Goal: Information Seeking & Learning: Check status

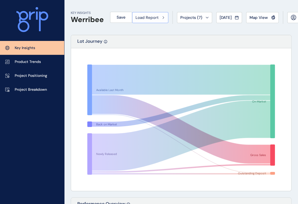
click at [167, 21] on button "Load Report" at bounding box center [150, 17] width 36 height 11
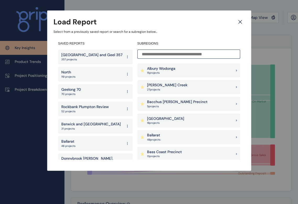
click at [171, 57] on input at bounding box center [188, 53] width 103 height 9
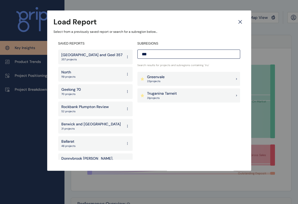
type input "***"
click at [169, 92] on p "Truganina Tarneit" at bounding box center [162, 93] width 30 height 5
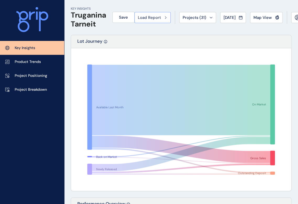
click at [167, 20] on div "Load Report" at bounding box center [152, 17] width 29 height 5
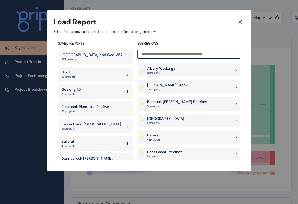
click at [164, 55] on input at bounding box center [188, 53] width 103 height 9
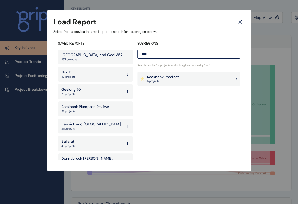
type input "***"
click at [161, 75] on p "Rockbank Precinct" at bounding box center [163, 76] width 32 height 5
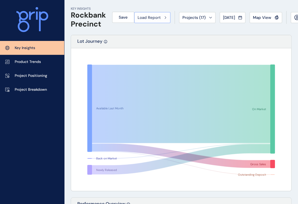
click at [163, 22] on button "Load Report" at bounding box center [152, 17] width 36 height 11
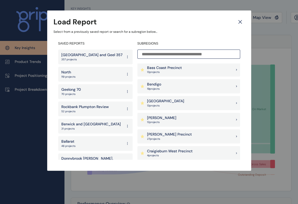
scroll to position [39, 0]
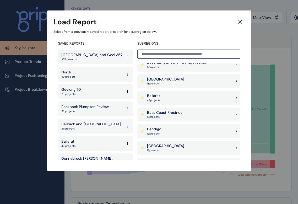
click at [208, 83] on div "[GEOGRAPHIC_DATA] 18 project s" at bounding box center [188, 81] width 103 height 14
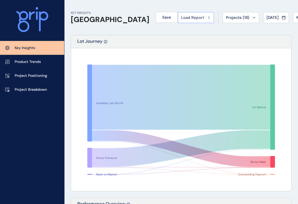
click at [181, 19] on div "Load Report" at bounding box center [195, 17] width 29 height 5
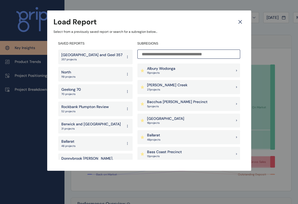
click at [180, 53] on input at bounding box center [188, 53] width 103 height 9
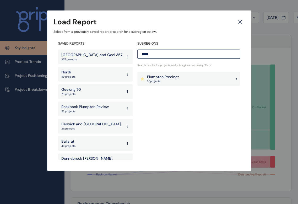
type input "****"
click at [172, 76] on p "Plumpton Precinct" at bounding box center [163, 76] width 32 height 5
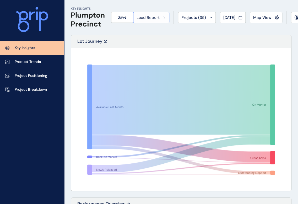
click at [146, 20] on span "Load Report" at bounding box center [147, 17] width 23 height 5
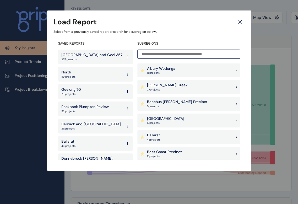
click at [168, 83] on p "[PERSON_NAME] Creek" at bounding box center [167, 84] width 40 height 5
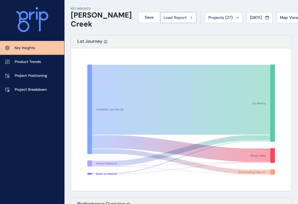
click at [163, 16] on span "Load Report" at bounding box center [174, 17] width 23 height 5
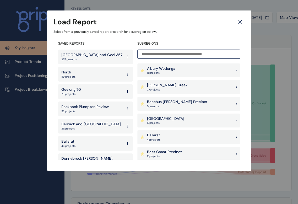
click at [216, 58] on input at bounding box center [188, 53] width 103 height 9
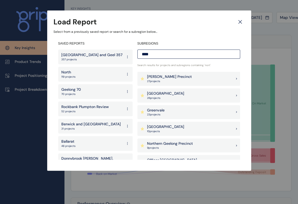
scroll to position [27, 0]
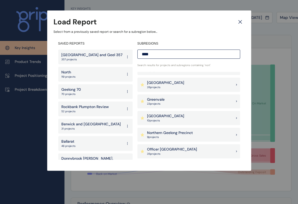
type input "****"
click at [199, 136] on div "Northern Geelong Precinct 9 project s" at bounding box center [188, 134] width 103 height 14
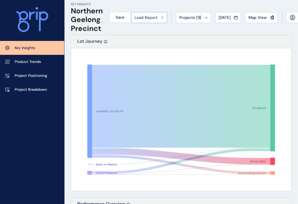
click at [163, 16] on icon at bounding box center [162, 17] width 2 height 3
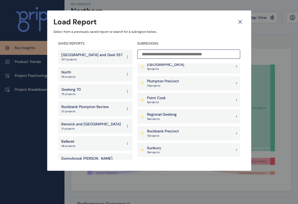
scroll to position [504, 0]
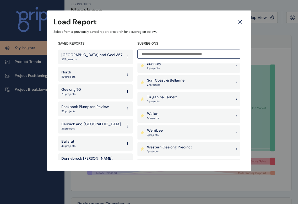
click at [173, 82] on p "Surf Coast & Bellarine" at bounding box center [165, 80] width 37 height 5
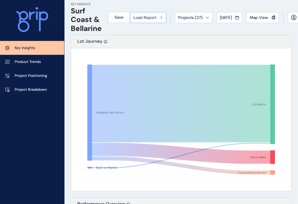
click at [166, 21] on button "Load Report" at bounding box center [148, 17] width 36 height 11
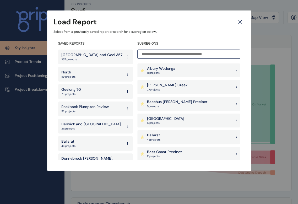
scroll to position [84, 0]
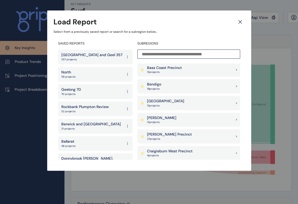
click at [205, 148] on div "Craigieburn West Precinct 4 project s" at bounding box center [188, 153] width 103 height 14
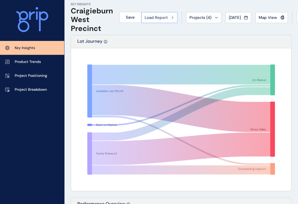
click at [171, 20] on button "Load Report" at bounding box center [159, 17] width 36 height 11
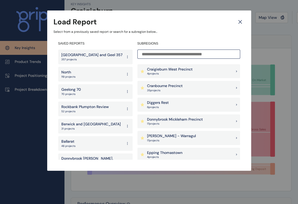
scroll to position [168, 0]
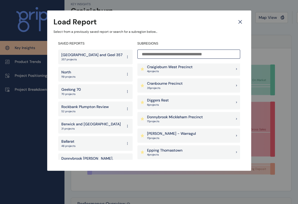
click at [207, 116] on div "Donnybrook Mickleham Precinct 17 project s" at bounding box center [188, 119] width 103 height 14
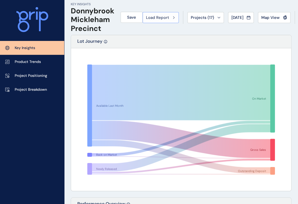
click at [178, 17] on button "Load Report" at bounding box center [160, 17] width 36 height 11
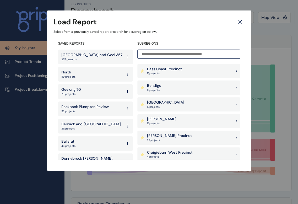
scroll to position [84, 0]
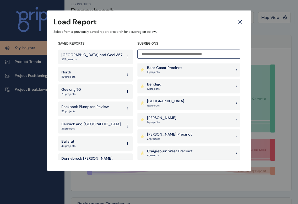
click at [168, 117] on div "[PERSON_NAME] 12 project s" at bounding box center [188, 120] width 103 height 14
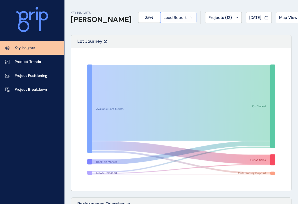
click at [166, 23] on button "Load Report" at bounding box center [178, 17] width 36 height 11
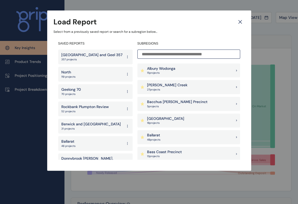
click at [163, 51] on input at bounding box center [188, 53] width 103 height 9
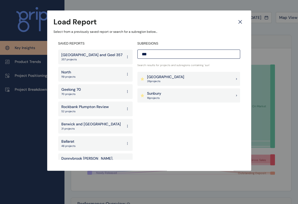
type input "***"
click at [164, 94] on div "Sunbury 16 project s" at bounding box center [188, 95] width 103 height 14
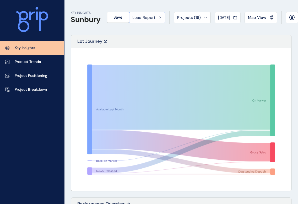
click at [161, 19] on div "Load Report" at bounding box center [146, 17] width 29 height 5
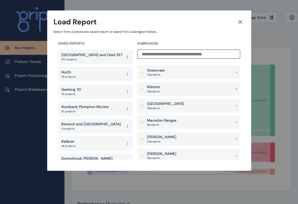
scroll to position [567, 0]
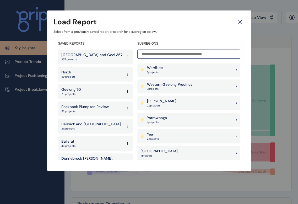
click at [177, 102] on div "[PERSON_NAME] 25 project s" at bounding box center [188, 103] width 103 height 14
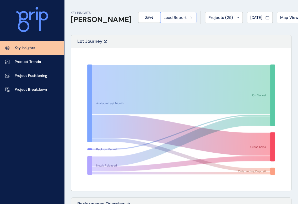
click at [160, 23] on button "Load Report" at bounding box center [178, 17] width 36 height 11
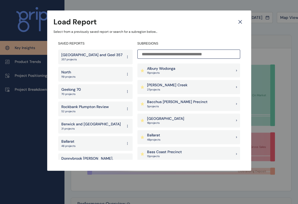
click at [156, 53] on input at bounding box center [188, 53] width 103 height 9
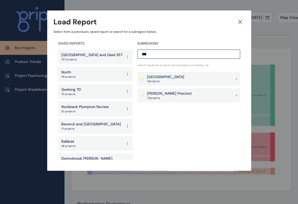
type input "***"
click at [157, 91] on p "[PERSON_NAME] Precinct" at bounding box center [169, 93] width 45 height 5
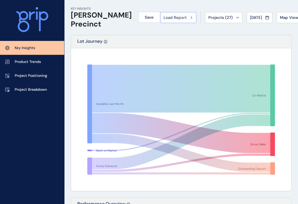
click at [160, 21] on button "Load Report" at bounding box center [178, 17] width 36 height 11
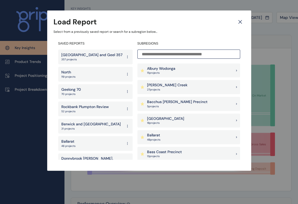
click at [169, 55] on input at bounding box center [188, 53] width 103 height 9
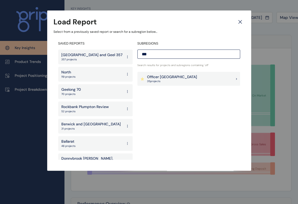
type input "***"
click at [164, 76] on p "Officer [GEOGRAPHIC_DATA]" at bounding box center [172, 76] width 50 height 5
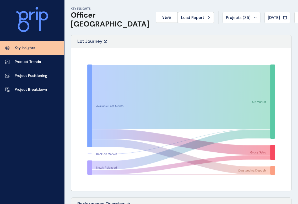
click at [181, 15] on div "Load Report" at bounding box center [195, 17] width 29 height 5
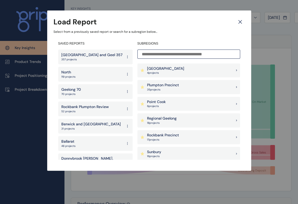
scroll to position [420, 0]
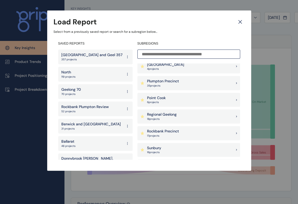
click at [161, 68] on p "4 project s" at bounding box center [165, 69] width 37 height 4
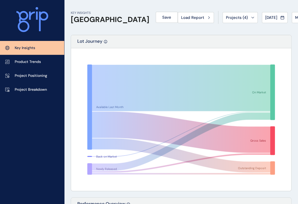
click at [181, 18] on div "Load Report" at bounding box center [195, 17] width 29 height 5
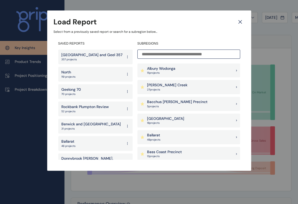
click at [167, 55] on input at bounding box center [188, 53] width 103 height 9
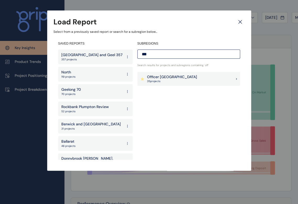
type input "***"
click at [169, 80] on p "35 project s" at bounding box center [172, 81] width 50 height 4
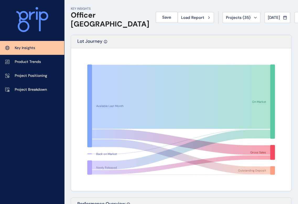
click at [177, 13] on button "Load Report" at bounding box center [195, 17] width 36 height 11
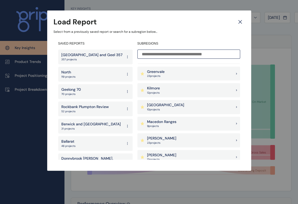
scroll to position [392, 0]
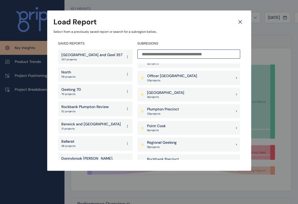
click at [188, 54] on input at bounding box center [188, 53] width 103 height 9
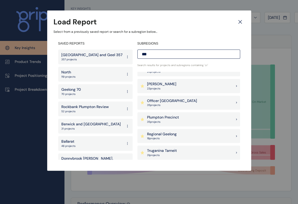
scroll to position [0, 0]
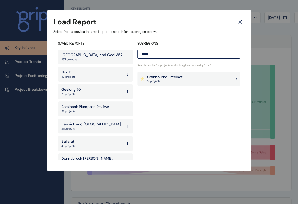
type input "****"
click at [177, 73] on div "Cranbourne Precinct 35 project s" at bounding box center [188, 79] width 103 height 14
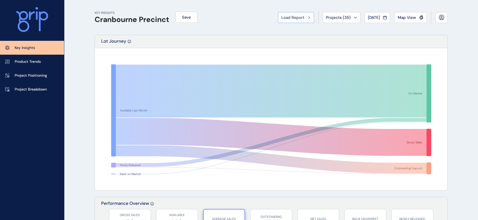
click at [286, 22] on button "Load Report" at bounding box center [296, 17] width 36 height 11
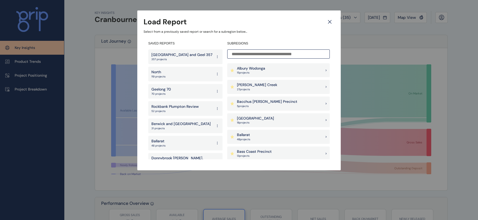
click at [155, 74] on p "North" at bounding box center [159, 72] width 14 height 5
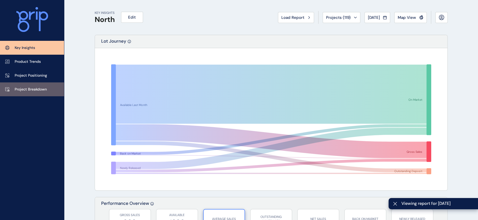
click at [33, 84] on link "Project Breakdown" at bounding box center [32, 89] width 64 height 14
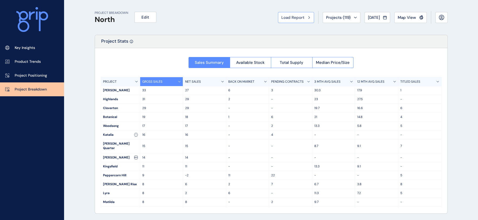
click at [282, 20] on span "Load Report" at bounding box center [293, 17] width 23 height 5
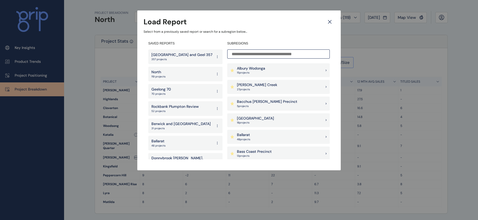
click at [167, 90] on p "Geelong 70" at bounding box center [162, 89] width 20 height 5
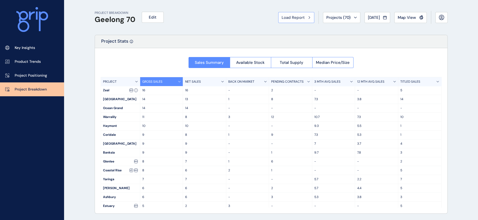
click at [278, 21] on button "Load Report" at bounding box center [296, 17] width 36 height 11
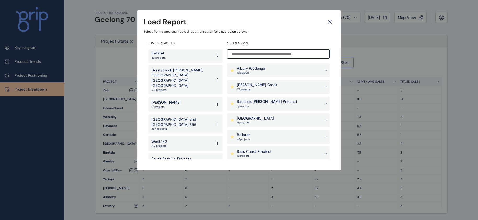
scroll to position [92, 0]
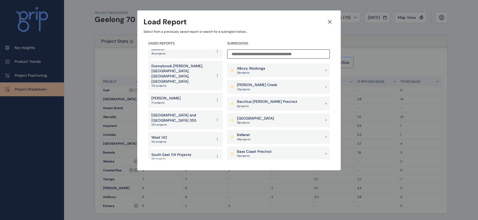
click at [169, 132] on div "West 142 142 projects" at bounding box center [185, 139] width 74 height 15
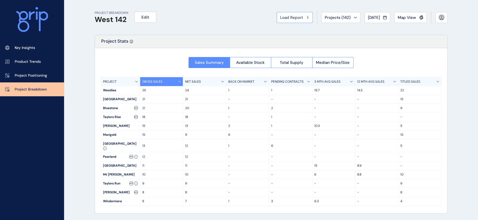
click at [280, 18] on span "Load Report" at bounding box center [291, 17] width 23 height 5
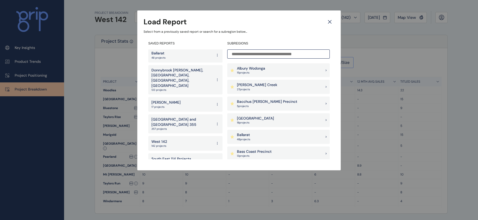
scroll to position [92, 0]
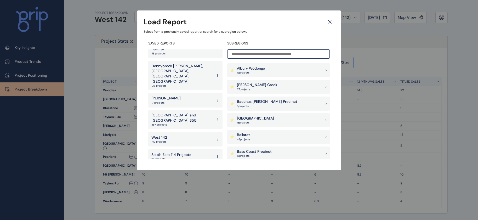
click at [186, 152] on p "South East 114 Projects" at bounding box center [172, 154] width 40 height 5
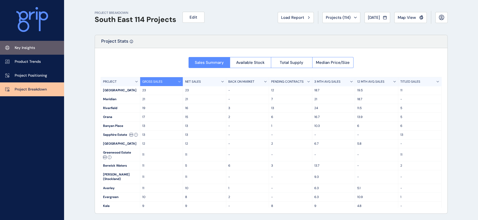
click at [17, 50] on p "Key Insights" at bounding box center [25, 47] width 20 height 5
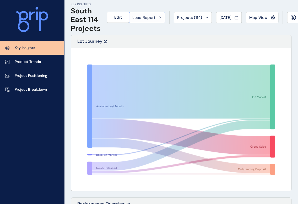
click at [137, 16] on span "Load Report" at bounding box center [143, 17] width 23 height 5
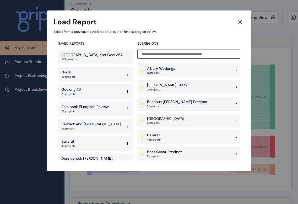
click at [97, 76] on div "North 119 projects" at bounding box center [95, 74] width 74 height 15
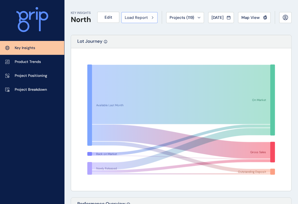
click at [127, 19] on span "Load Report" at bounding box center [136, 17] width 23 height 5
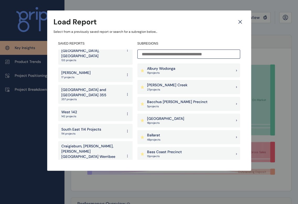
scroll to position [122, 0]
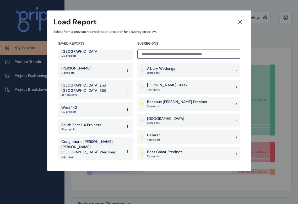
click at [84, 102] on div "West 142 142 projects" at bounding box center [95, 109] width 74 height 15
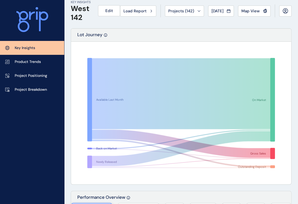
scroll to position [1, 0]
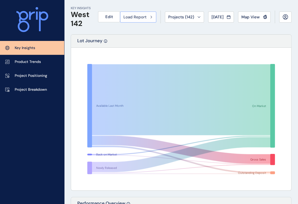
click at [153, 20] on button "Load Report" at bounding box center [138, 17] width 36 height 11
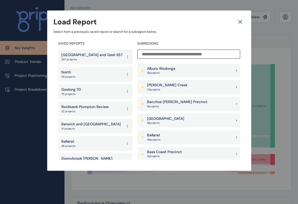
click at [84, 87] on div "Geelong 70 70 projects" at bounding box center [95, 91] width 74 height 15
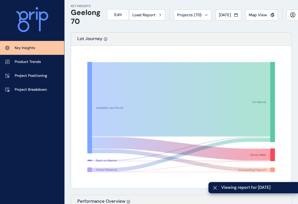
scroll to position [105, 0]
